Goal: Complete application form

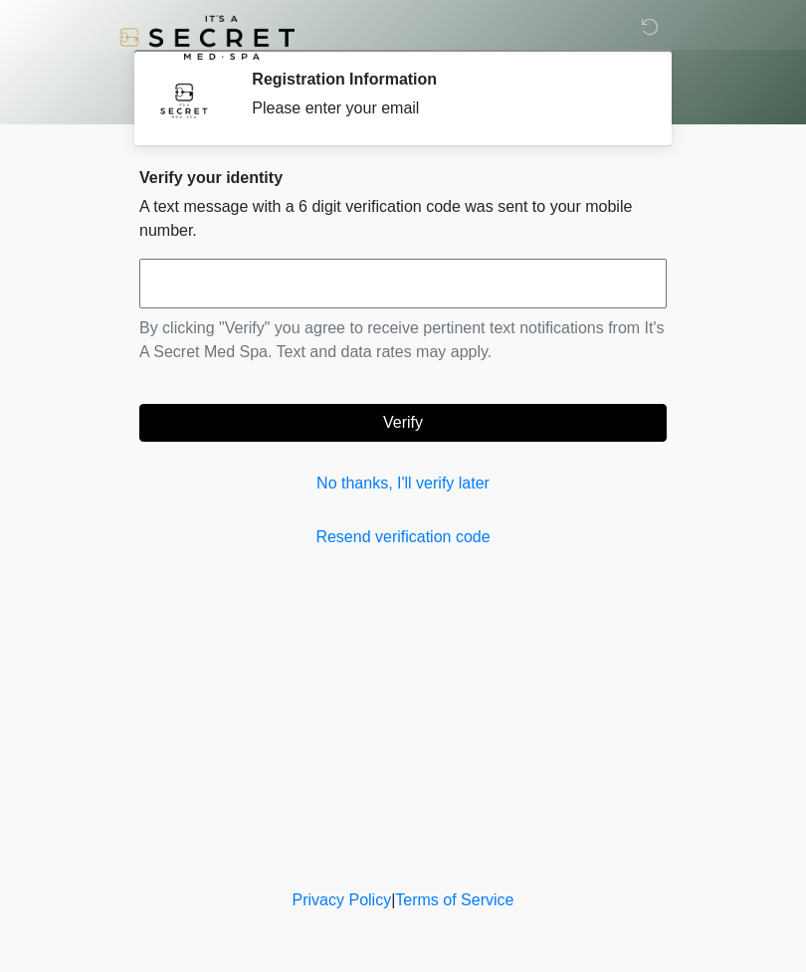
click at [488, 267] on input "text" at bounding box center [402, 284] width 527 height 50
click at [462, 480] on link "No thanks, I'll verify later" at bounding box center [402, 484] width 527 height 24
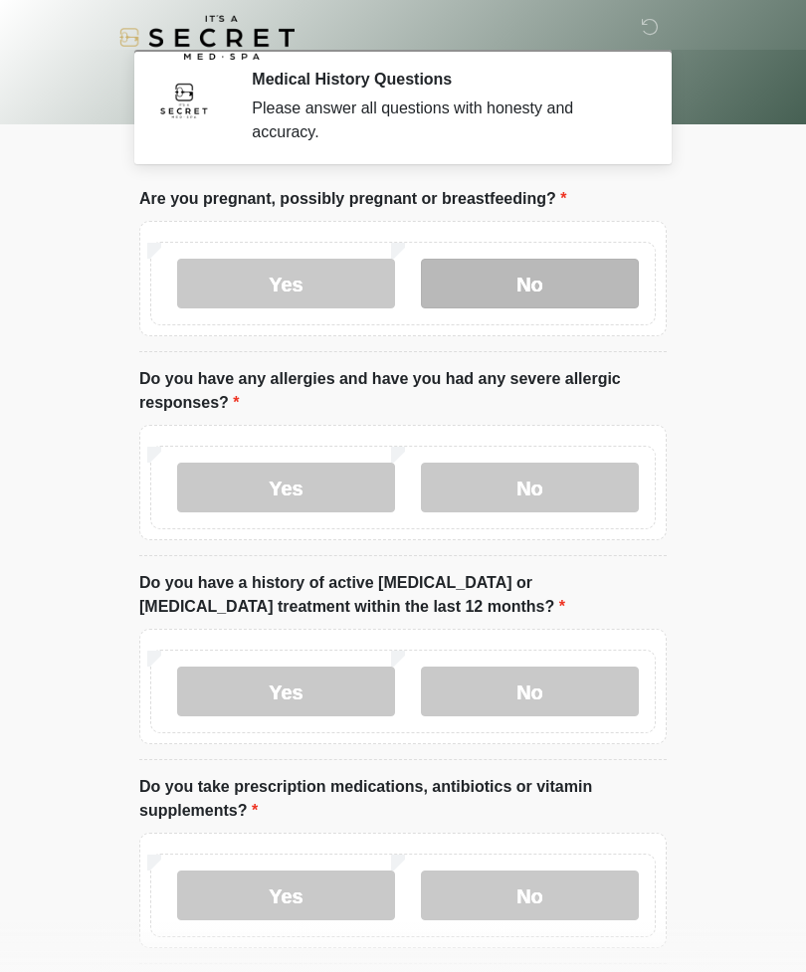
click at [596, 278] on label "No" at bounding box center [530, 284] width 218 height 50
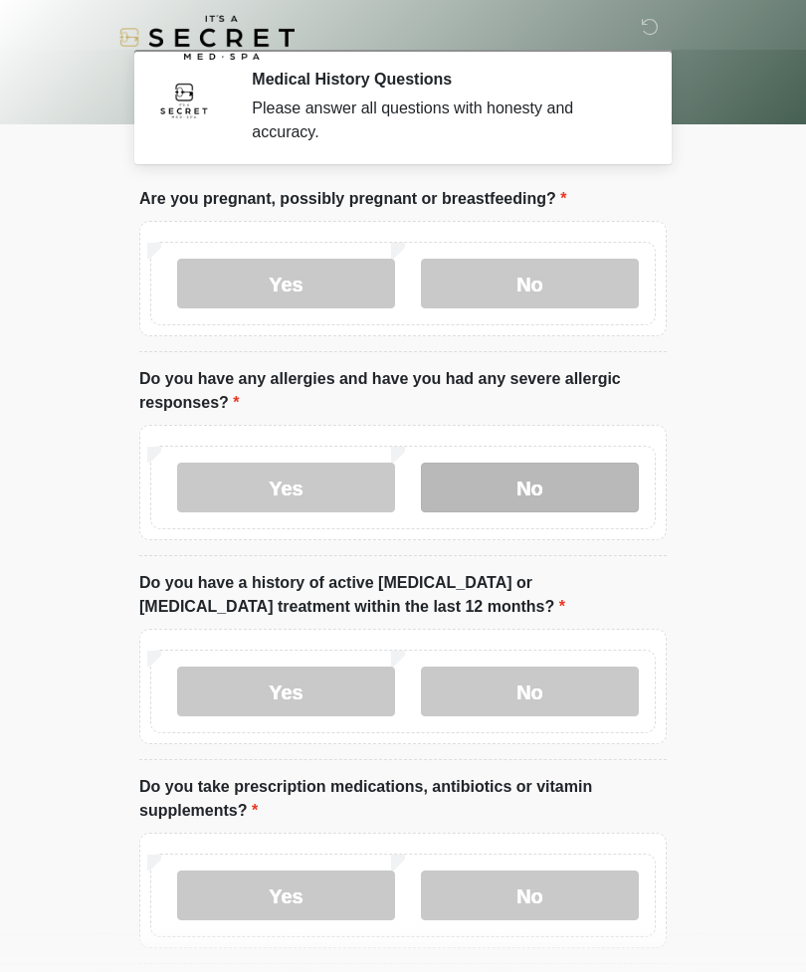
click at [620, 504] on label "No" at bounding box center [530, 488] width 218 height 50
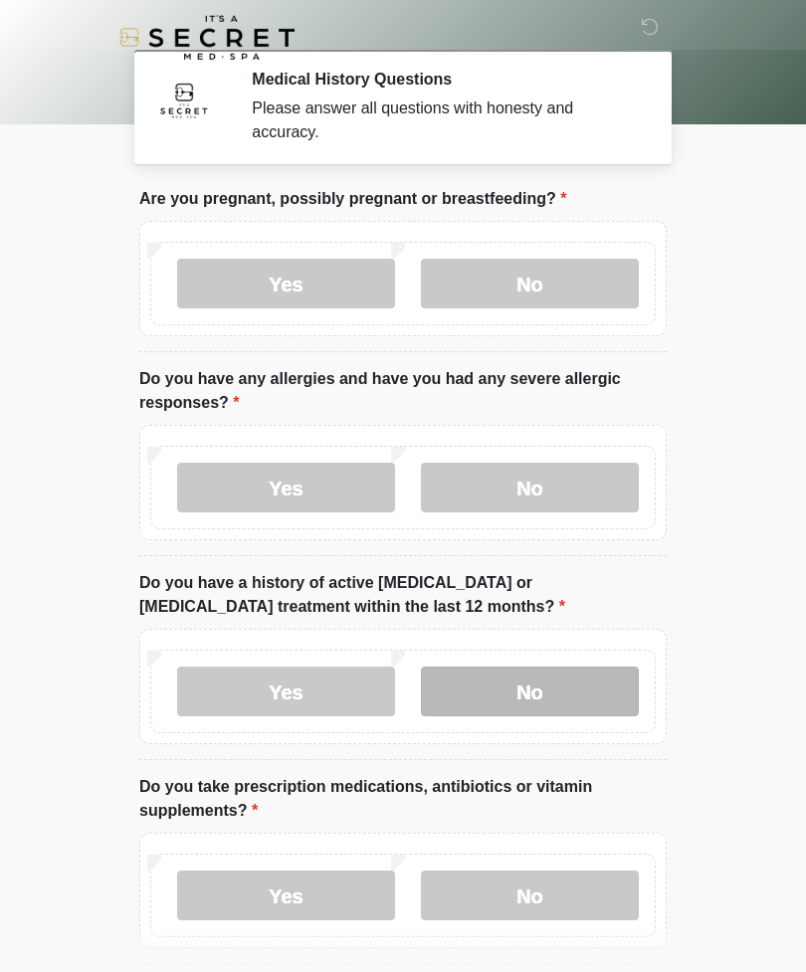
click at [600, 682] on label "No" at bounding box center [530, 691] width 218 height 50
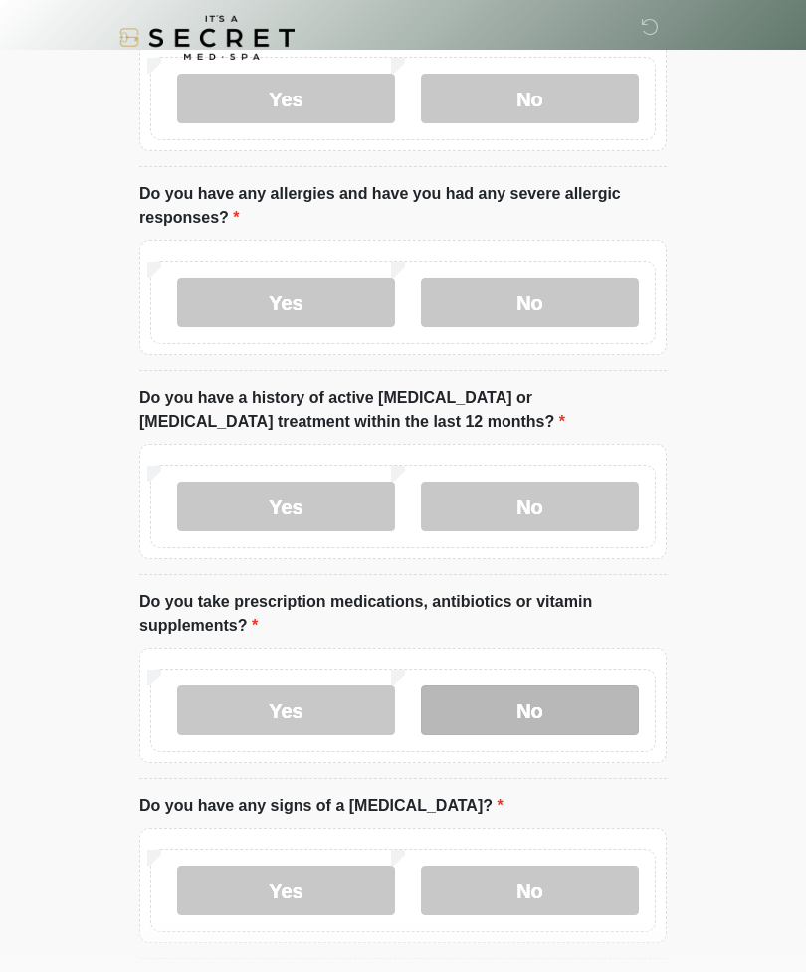
click at [590, 696] on label "No" at bounding box center [530, 710] width 218 height 50
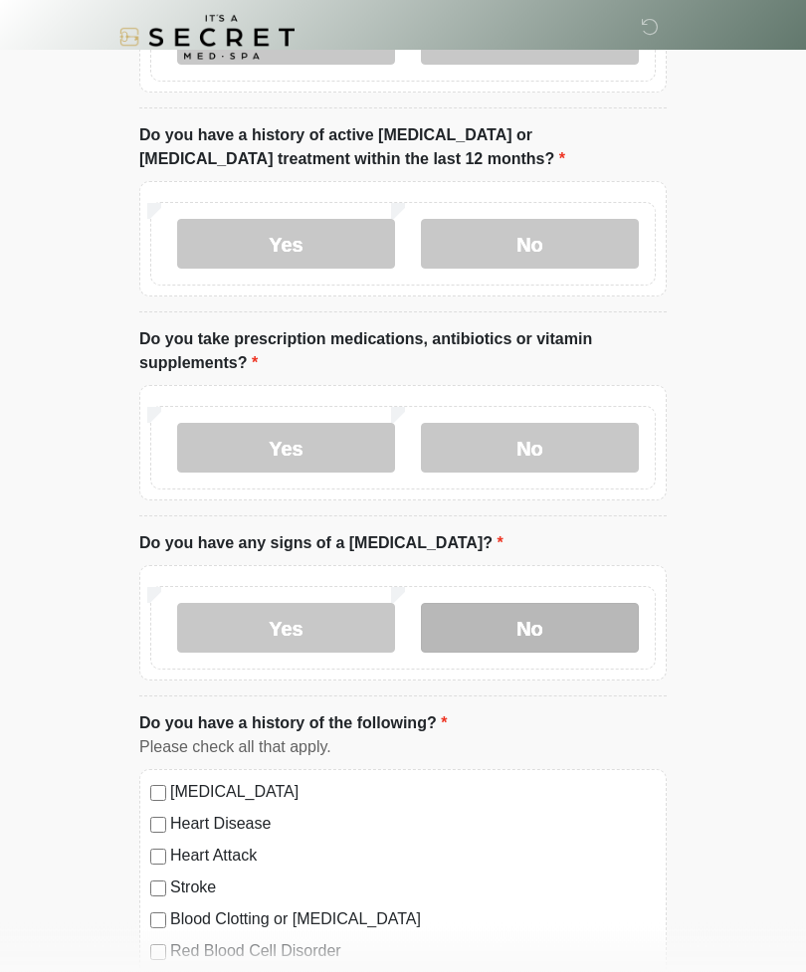
click at [581, 624] on label "No" at bounding box center [530, 629] width 218 height 50
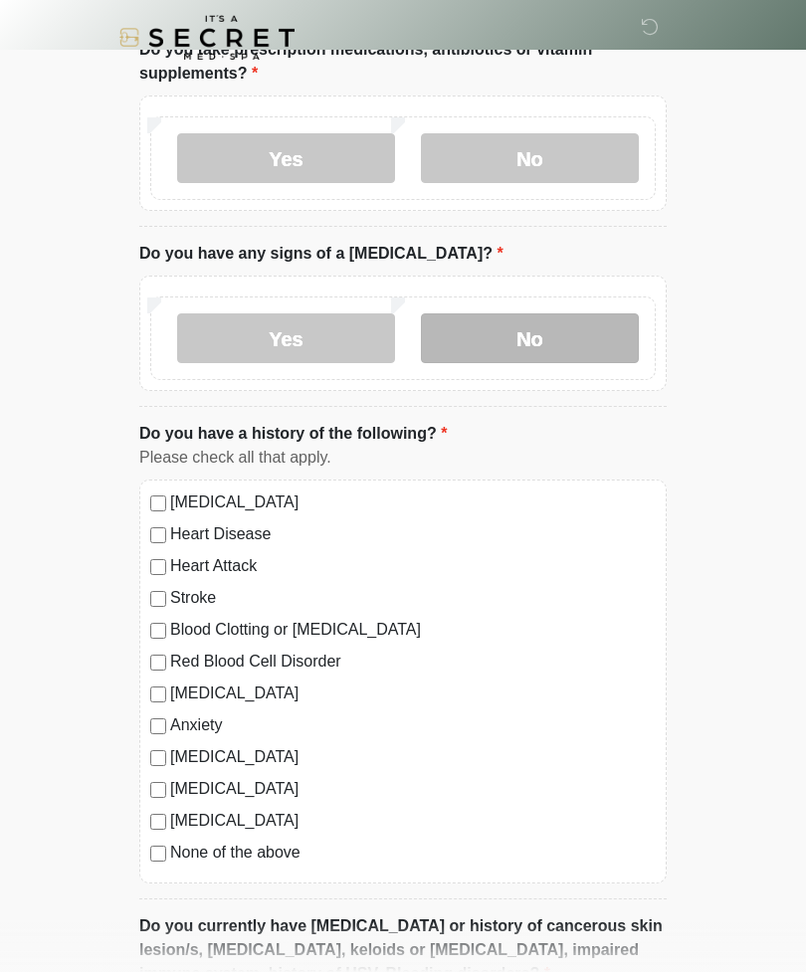
scroll to position [774, 0]
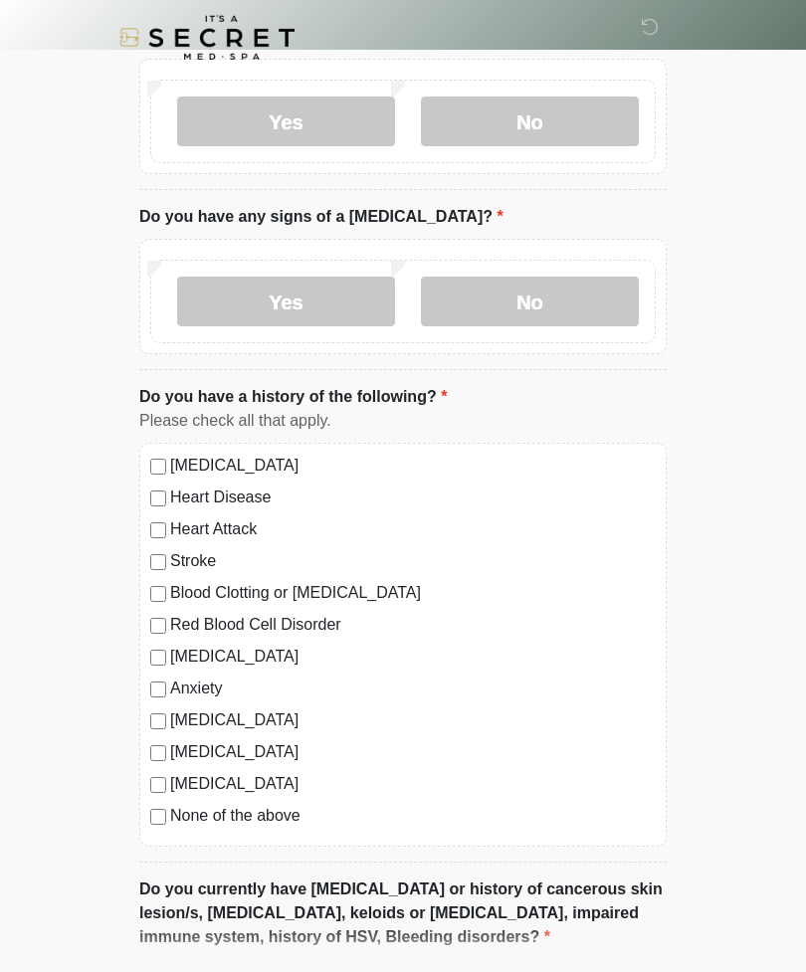
click at [248, 825] on label "None of the above" at bounding box center [412, 816] width 485 height 24
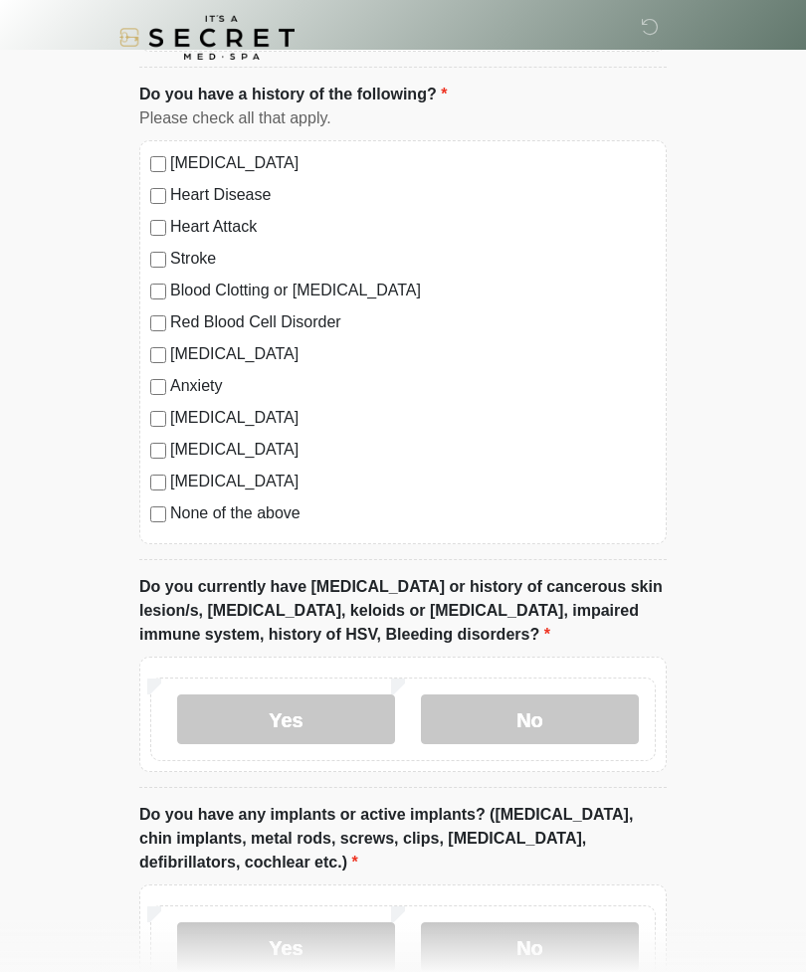
scroll to position [1103, 0]
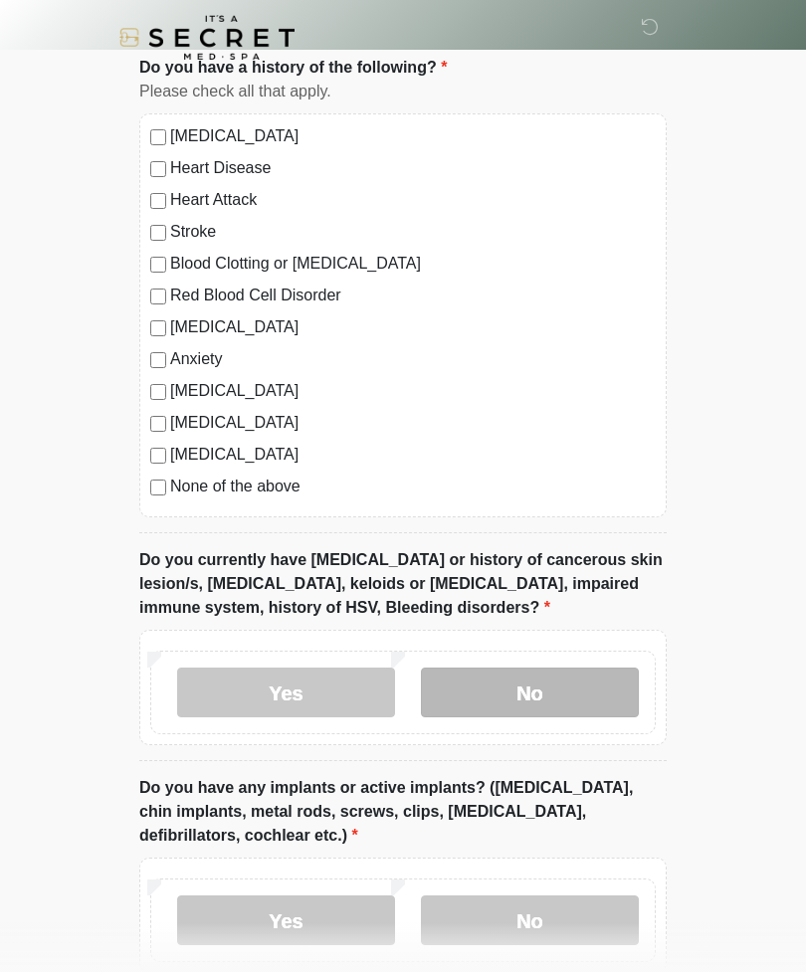
click at [581, 692] on label "No" at bounding box center [530, 692] width 218 height 50
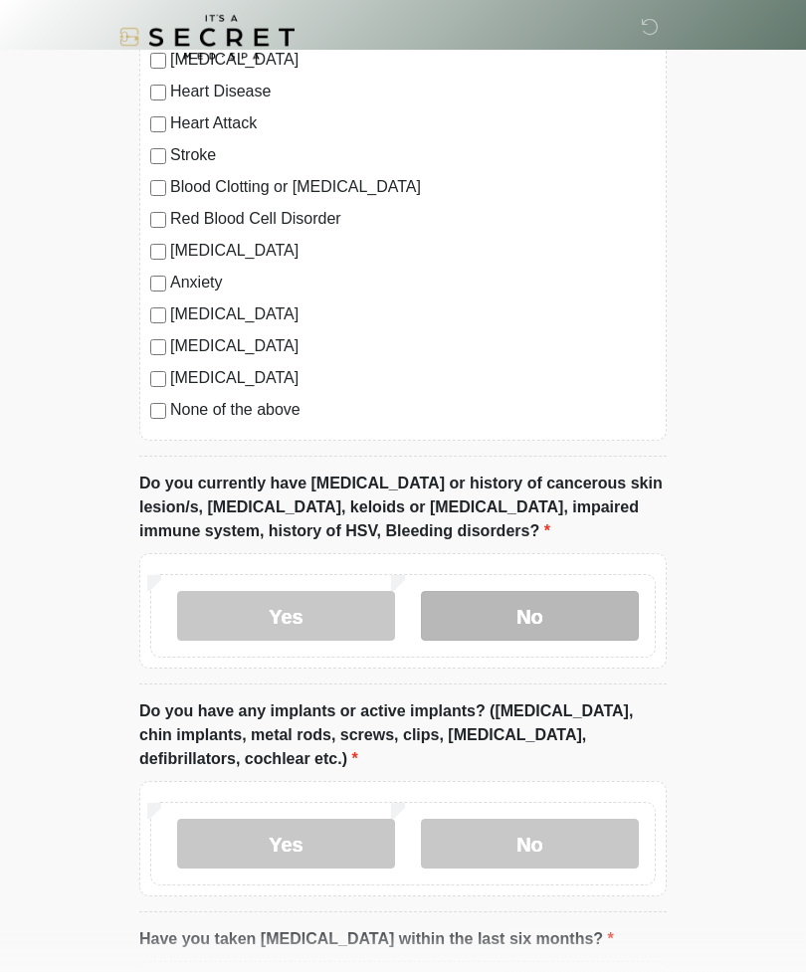
scroll to position [1394, 0]
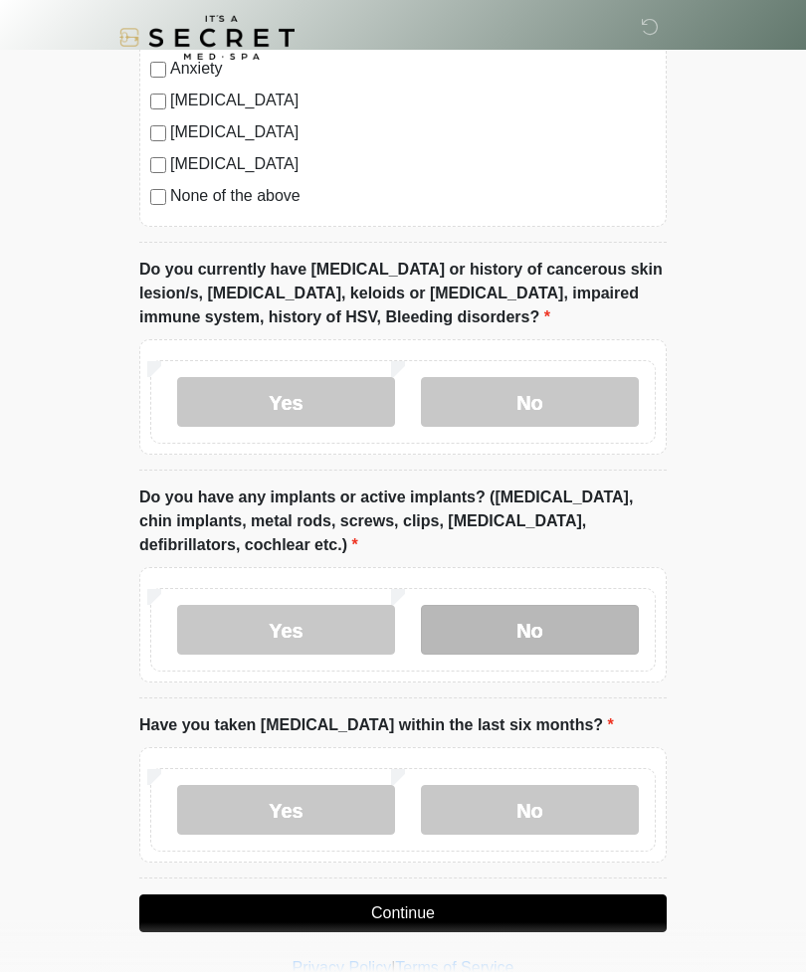
click at [574, 624] on label "No" at bounding box center [530, 630] width 218 height 50
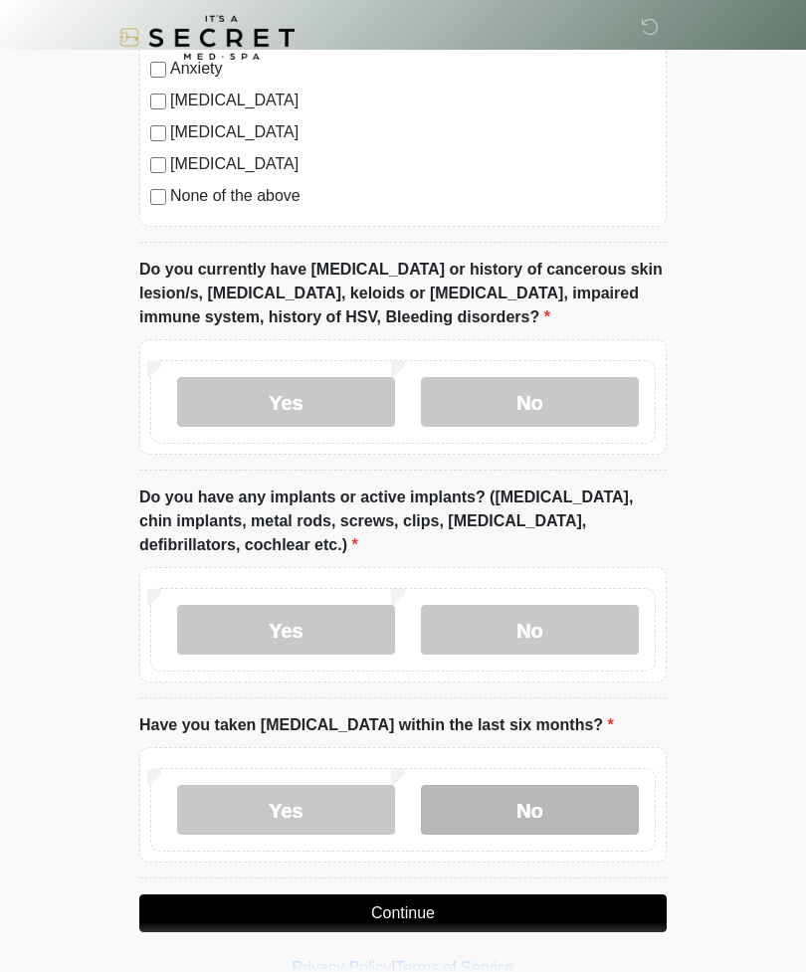
click at [566, 806] on label "No" at bounding box center [530, 810] width 218 height 50
click at [600, 920] on button "Continue" at bounding box center [402, 913] width 527 height 38
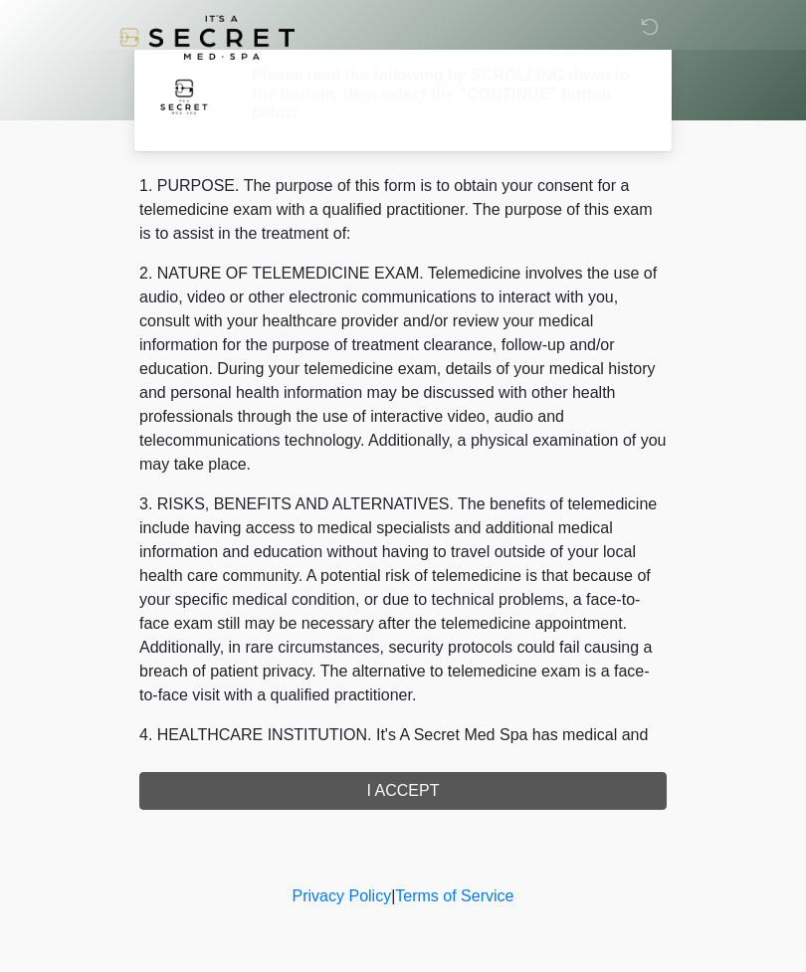
scroll to position [0, 0]
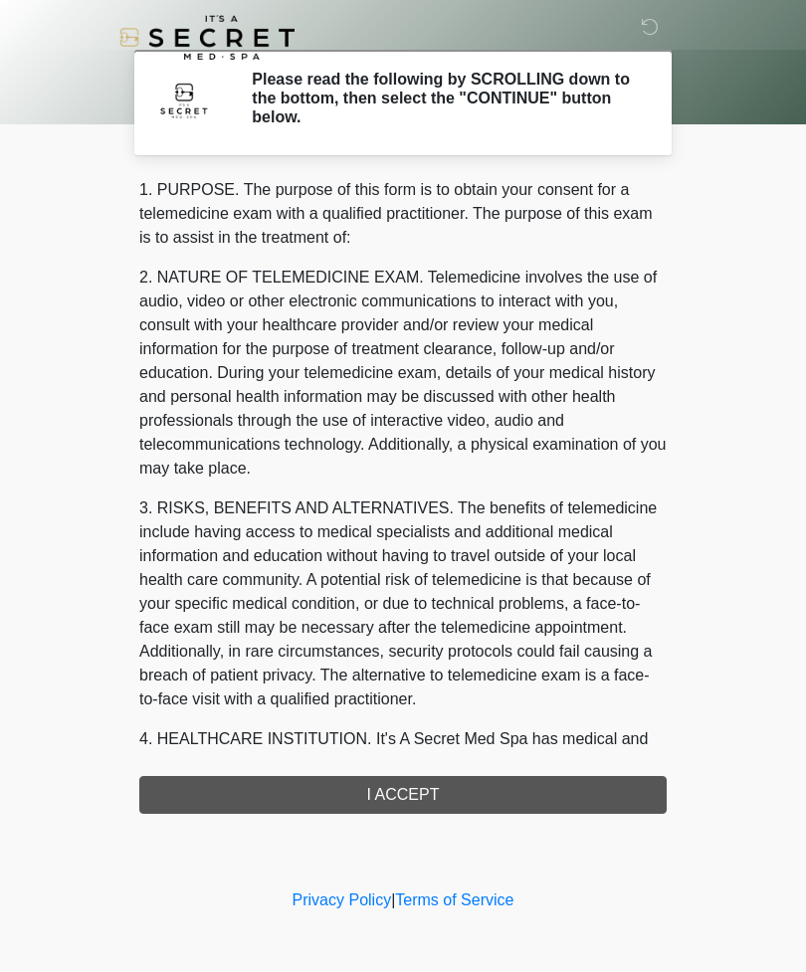
click at [607, 789] on div "1. PURPOSE. The purpose of this form is to obtain your consent for a telemedici…" at bounding box center [402, 496] width 527 height 636
click at [509, 790] on div "1. PURPOSE. The purpose of this form is to obtain your consent for a telemedici…" at bounding box center [402, 496] width 527 height 636
click at [414, 787] on div "1. PURPOSE. The purpose of this form is to obtain your consent for a telemedici…" at bounding box center [402, 496] width 527 height 636
click at [440, 789] on div "1. PURPOSE. The purpose of this form is to obtain your consent for a telemedici…" at bounding box center [402, 496] width 527 height 636
click at [420, 794] on div "1. PURPOSE. The purpose of this form is to obtain your consent for a telemedici…" at bounding box center [402, 496] width 527 height 636
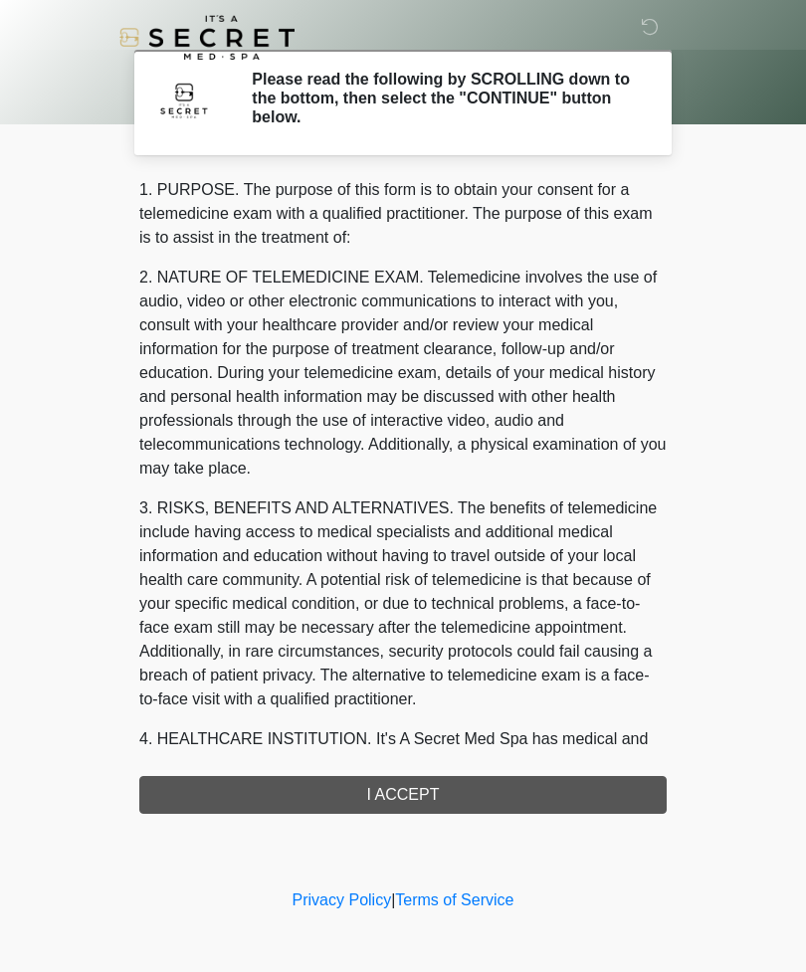
click at [404, 790] on div "1. PURPOSE. The purpose of this form is to obtain your consent for a telemedici…" at bounding box center [402, 496] width 527 height 636
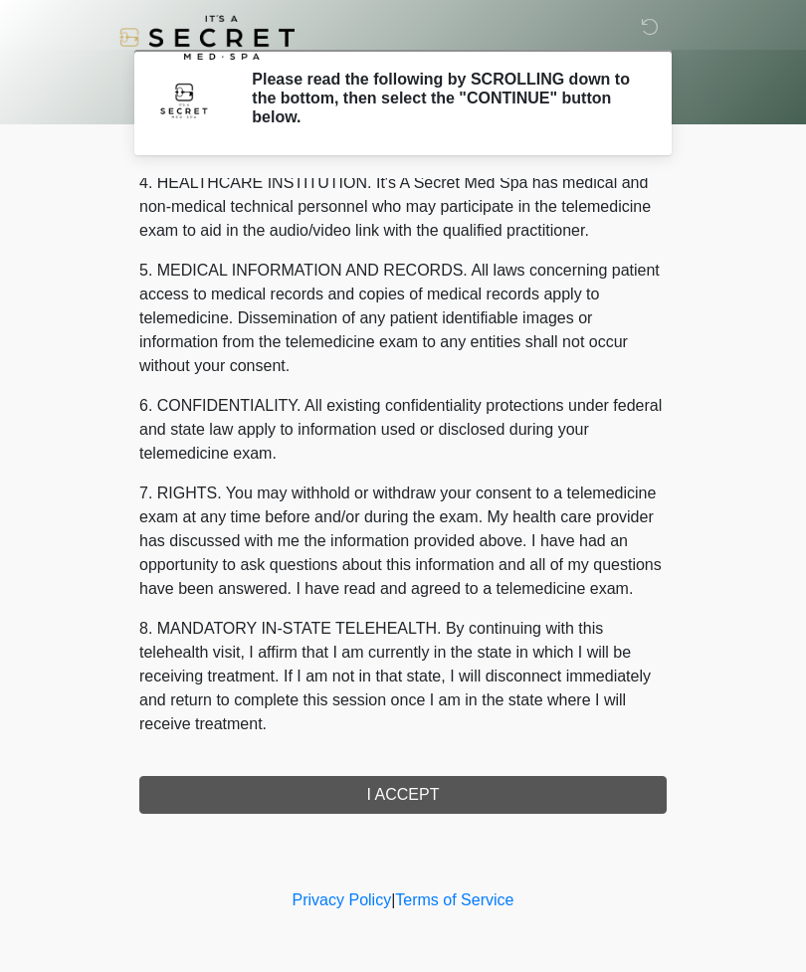
scroll to position [580, 0]
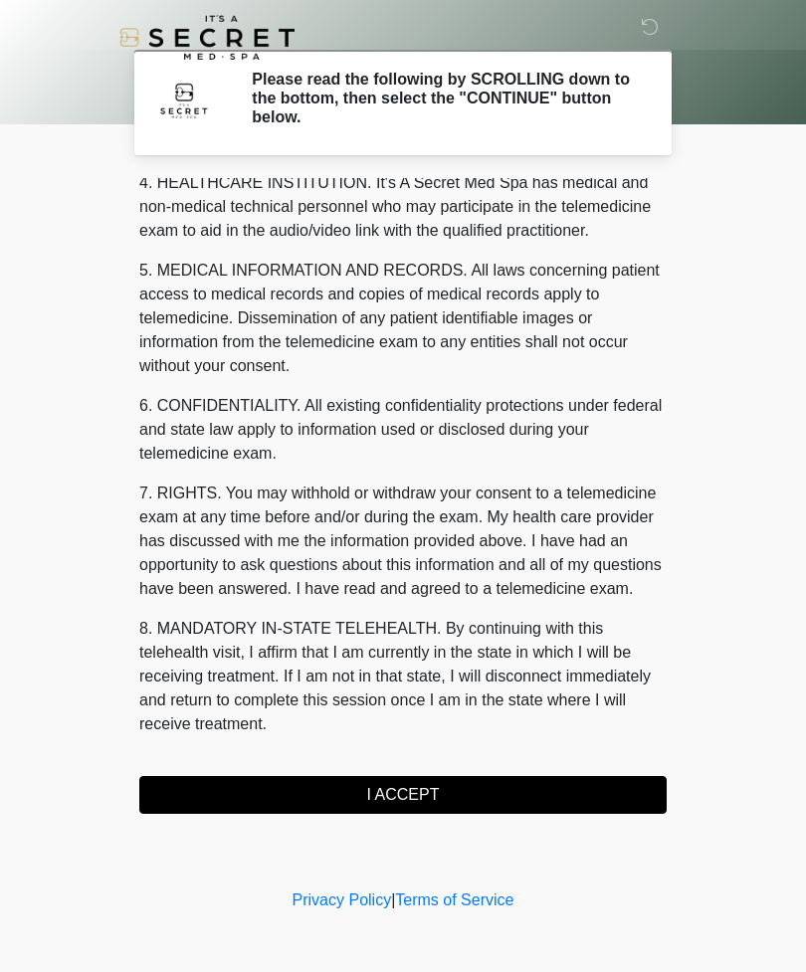
click at [439, 784] on button "I ACCEPT" at bounding box center [402, 795] width 527 height 38
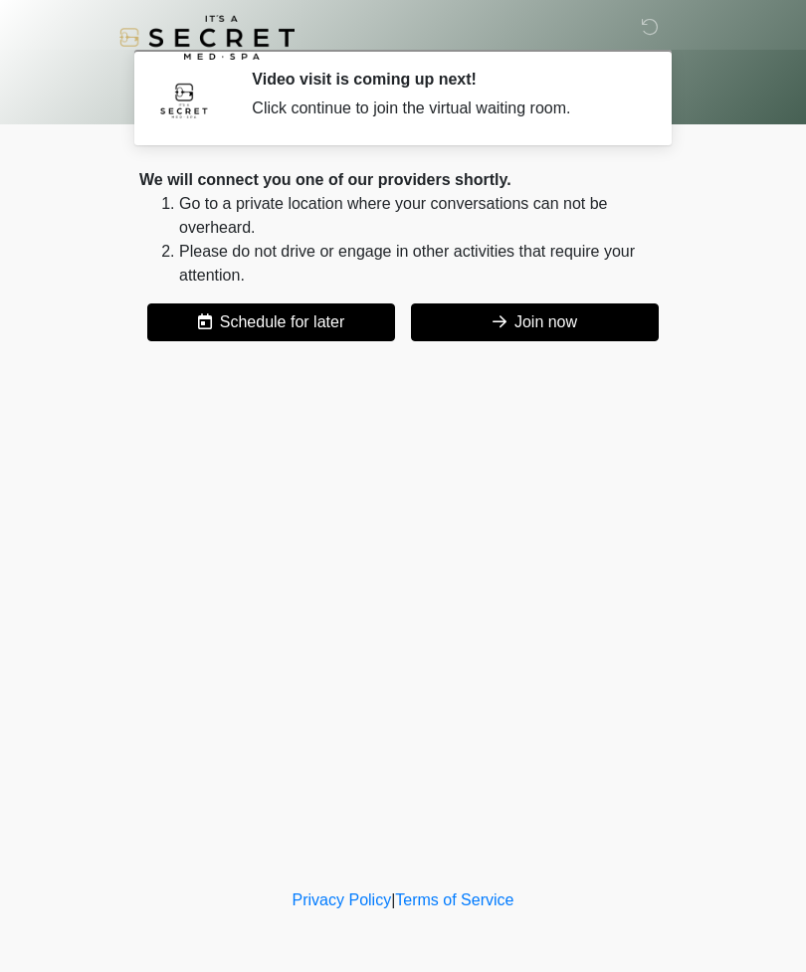
click at [549, 331] on button "Join now" at bounding box center [535, 322] width 248 height 38
